Goal: Task Accomplishment & Management: Manage account settings

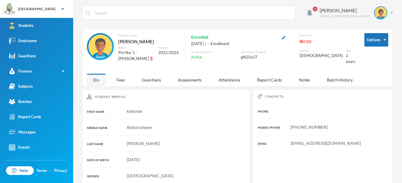
click at [100, 13] on input "text" at bounding box center [192, 12] width 197 height 13
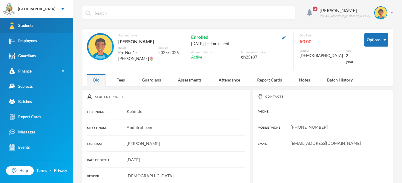
click at [37, 24] on link "Students" at bounding box center [36, 25] width 73 height 15
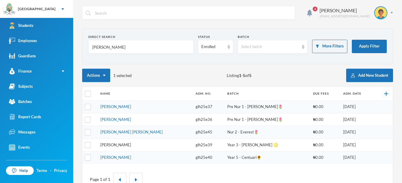
click at [123, 145] on link "[PERSON_NAME]" at bounding box center [115, 144] width 31 height 5
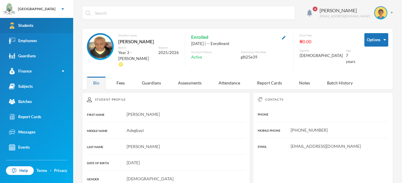
click at [56, 27] on link "Students" at bounding box center [36, 25] width 73 height 15
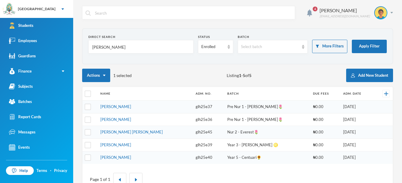
click at [122, 46] on input "[PERSON_NAME]" at bounding box center [141, 46] width 98 height 13
type input "a"
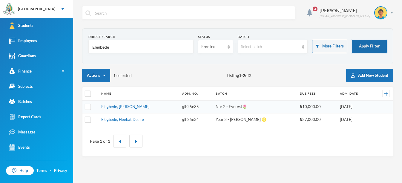
type input "Elegbede"
click at [379, 50] on button "Apply Filter" at bounding box center [369, 46] width 35 height 13
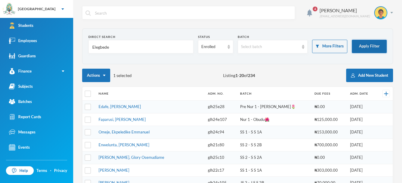
click at [377, 45] on button "Apply Filter" at bounding box center [369, 46] width 35 height 13
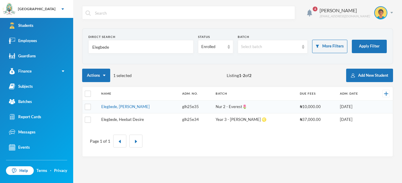
click at [138, 119] on link "Elegbede, Heebat Desire" at bounding box center [122, 119] width 43 height 5
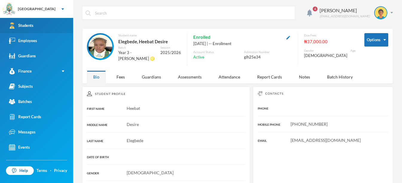
click at [68, 21] on link "Students" at bounding box center [36, 25] width 73 height 15
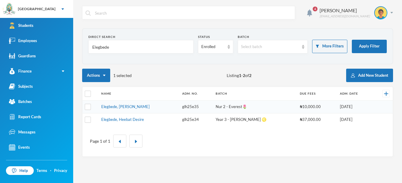
click at [111, 44] on input "Elegbede" at bounding box center [141, 46] width 98 height 13
type input "E"
type input "o"
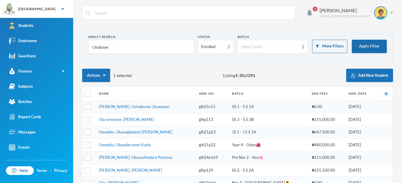
type input "Onatoye"
click at [367, 47] on button "Apply Filter" at bounding box center [369, 46] width 35 height 13
click at [144, 106] on link "[PERSON_NAME], Oyindesola Oluwaseyi" at bounding box center [134, 106] width 70 height 5
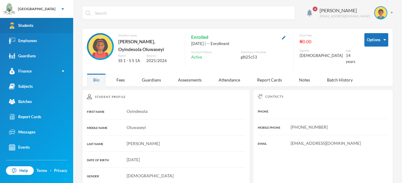
click at [61, 24] on link "Students" at bounding box center [36, 25] width 73 height 15
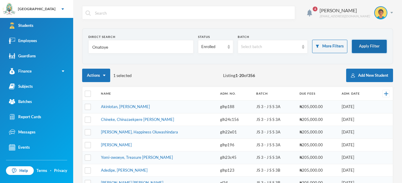
click at [363, 50] on button "Apply Filter" at bounding box center [369, 46] width 35 height 13
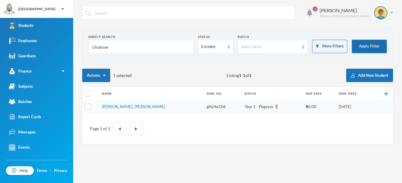
click at [363, 50] on button "Apply Filter" at bounding box center [369, 46] width 35 height 13
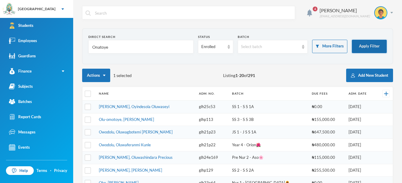
click at [366, 45] on button "Apply Filter" at bounding box center [369, 46] width 35 height 13
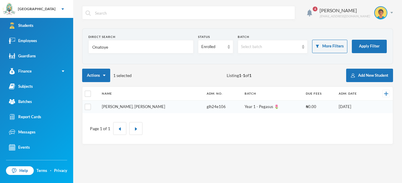
click at [144, 107] on link "[PERSON_NAME], [PERSON_NAME]" at bounding box center [133, 106] width 63 height 5
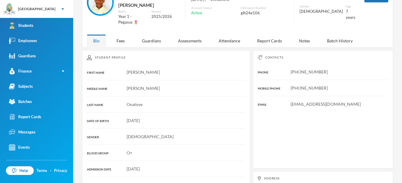
scroll to position [45, 0]
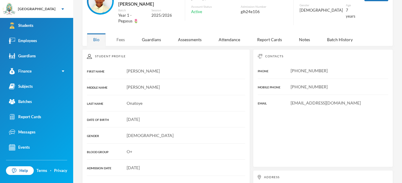
click at [121, 33] on div "Fees" at bounding box center [120, 39] width 21 height 13
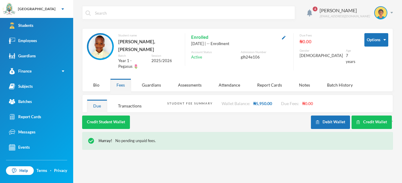
scroll to position [0, 0]
click at [130, 99] on div "Transactions" at bounding box center [130, 105] width 36 height 13
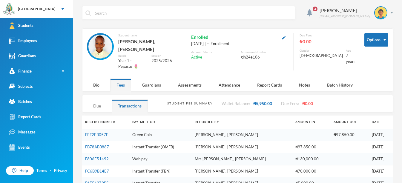
click at [91, 99] on div "Due" at bounding box center [97, 105] width 20 height 13
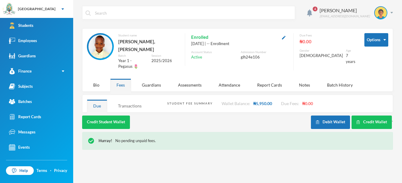
click at [122, 99] on div "Transactions" at bounding box center [130, 105] width 36 height 13
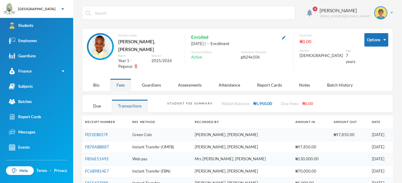
click at [179, 101] on div "Student Fee Summary" at bounding box center [189, 103] width 45 height 4
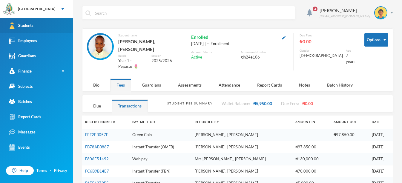
click at [63, 22] on link "Students" at bounding box center [36, 25] width 73 height 15
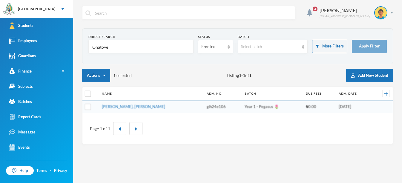
click at [119, 47] on input "Onatoye" at bounding box center [141, 46] width 98 height 13
type input "O"
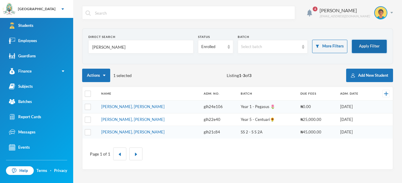
click at [362, 48] on button "Apply Filter" at bounding box center [369, 46] width 35 height 13
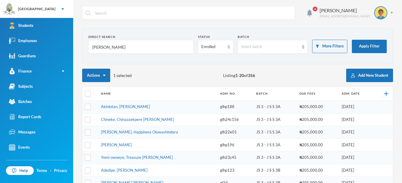
click at [118, 47] on input "[PERSON_NAME]" at bounding box center [141, 46] width 98 height 13
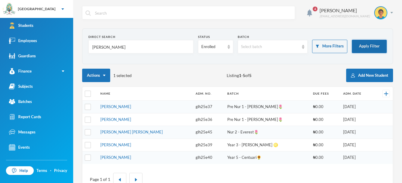
type input "[PERSON_NAME]"
click at [369, 46] on button "Apply Filter" at bounding box center [369, 46] width 35 height 13
click at [129, 146] on link "[PERSON_NAME]" at bounding box center [115, 144] width 31 height 5
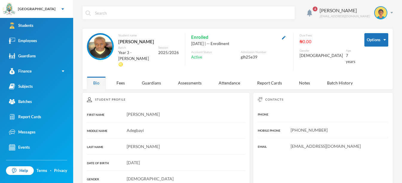
click at [153, 3] on div "4 [PERSON_NAME] [EMAIL_ADDRESS][DOMAIN_NAME] Options Student name [PERSON_NAME]…" at bounding box center [237, 91] width 329 height 183
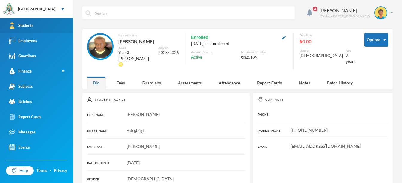
click at [57, 29] on link "Students" at bounding box center [36, 25] width 73 height 15
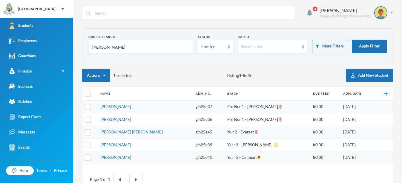
click at [110, 45] on input "[PERSON_NAME]" at bounding box center [141, 46] width 98 height 13
type input "A"
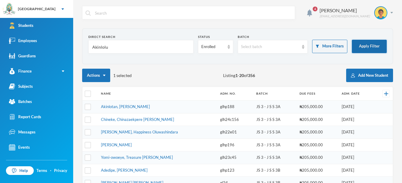
type input "Akinlolu"
click at [372, 44] on button "Apply Filter" at bounding box center [369, 46] width 35 height 13
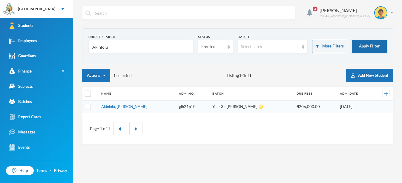
click at [372, 44] on button "Apply Filter" at bounding box center [369, 46] width 35 height 13
click at [371, 44] on button "Apply Filter" at bounding box center [369, 46] width 35 height 13
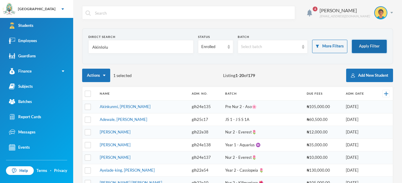
click at [371, 44] on button "Apply Filter" at bounding box center [369, 46] width 35 height 13
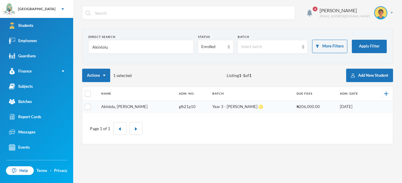
click at [139, 109] on link "Akinlolu, [PERSON_NAME]" at bounding box center [124, 106] width 46 height 5
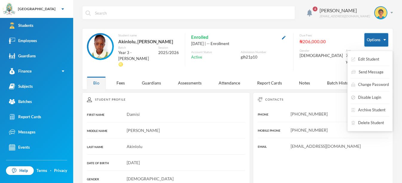
click at [382, 40] on button "Options" at bounding box center [376, 39] width 24 height 13
click at [378, 57] on button "Edit Student" at bounding box center [364, 59] width 29 height 11
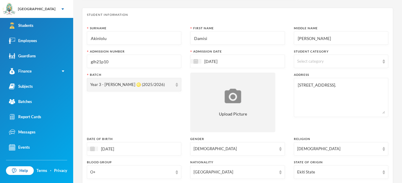
scroll to position [27, 0]
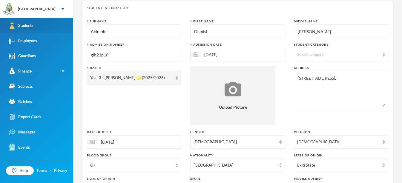
click at [49, 29] on link "Students" at bounding box center [36, 25] width 73 height 15
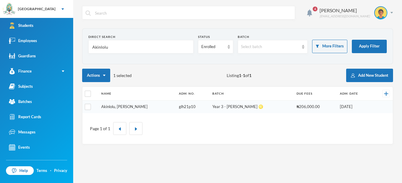
click at [118, 107] on link "Akinlolu, [PERSON_NAME]" at bounding box center [124, 106] width 46 height 5
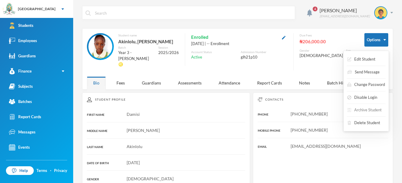
click at [366, 109] on button "Archive Student" at bounding box center [365, 110] width 36 height 11
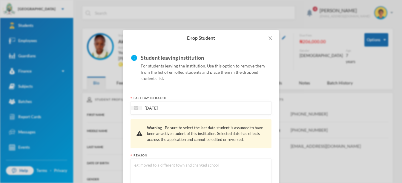
click at [147, 166] on textarea at bounding box center [201, 178] width 134 height 33
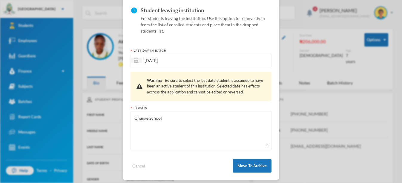
scroll to position [51, 0]
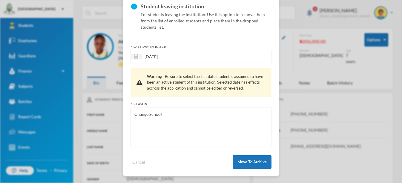
click at [147, 115] on textarea "Change School" at bounding box center [201, 126] width 134 height 33
type textarea "Changed School"
click at [252, 164] on button "Move To Archive" at bounding box center [251, 161] width 39 height 13
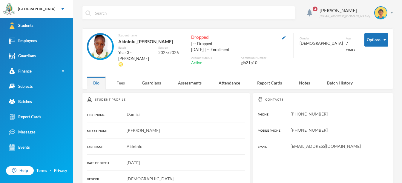
click at [130, 83] on div "Fees" at bounding box center [120, 82] width 21 height 13
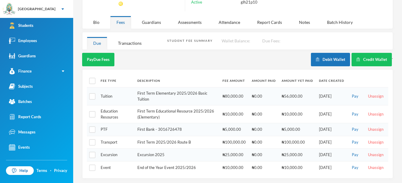
scroll to position [0, 0]
